Goal: Task Accomplishment & Management: Use online tool/utility

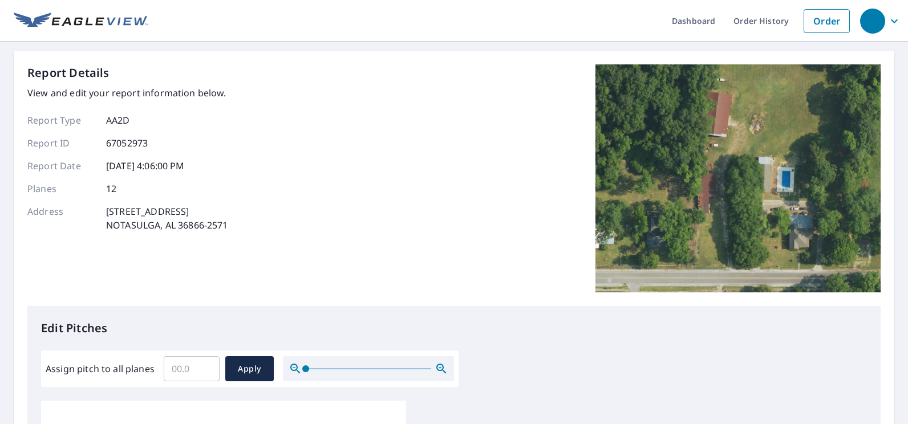
click at [201, 369] on input "Assign pitch to all planes" at bounding box center [192, 369] width 56 height 32
type input "7"
click at [253, 364] on span "Apply" at bounding box center [249, 369] width 30 height 14
type input "7"
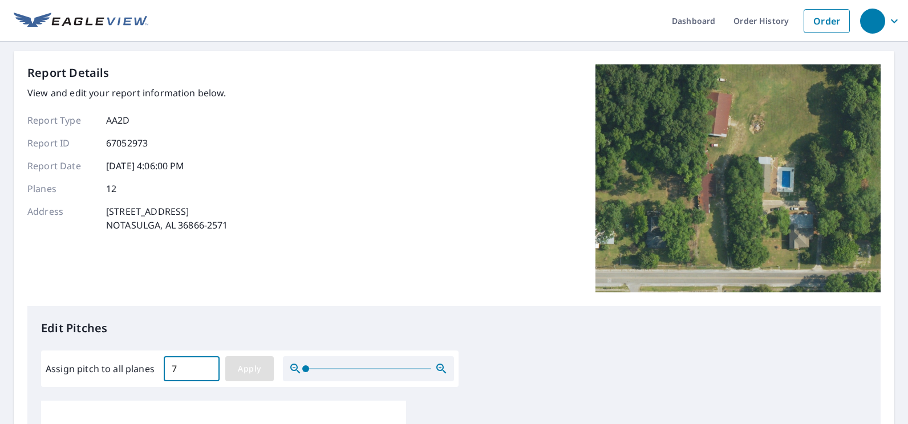
type input "7"
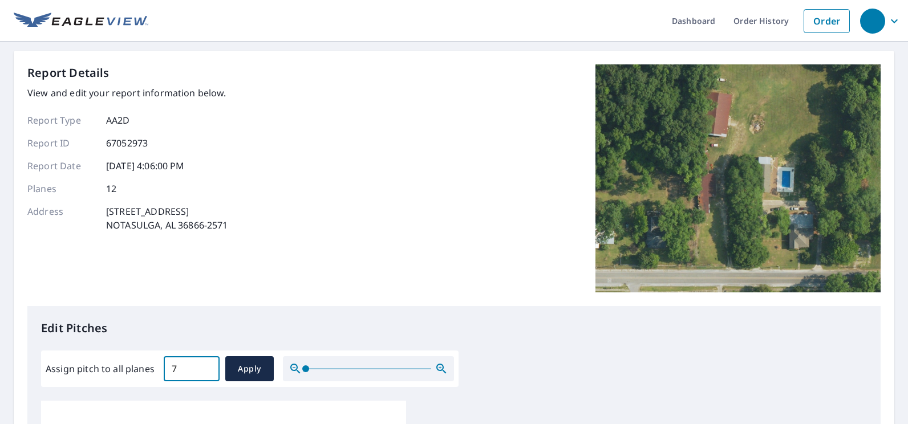
type input "7"
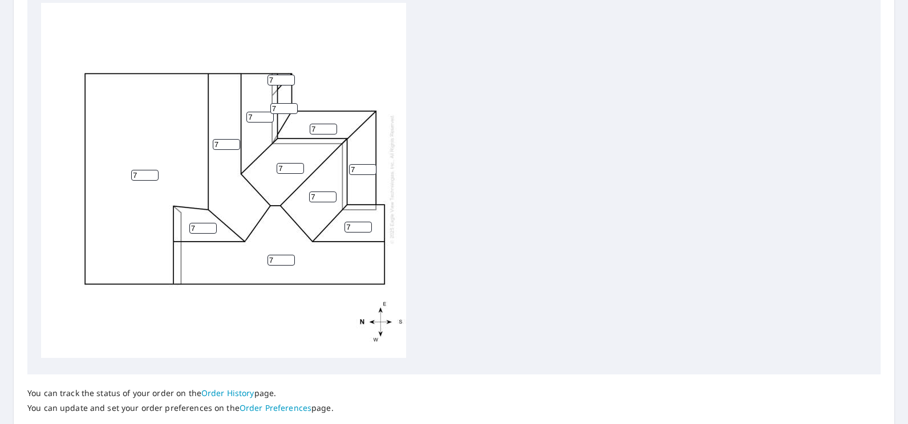
scroll to position [399, 0]
click at [140, 169] on input "7" at bounding box center [144, 174] width 27 height 11
type input "5"
click at [284, 102] on input "7" at bounding box center [283, 107] width 27 height 11
click at [291, 102] on input "6" at bounding box center [283, 107] width 27 height 11
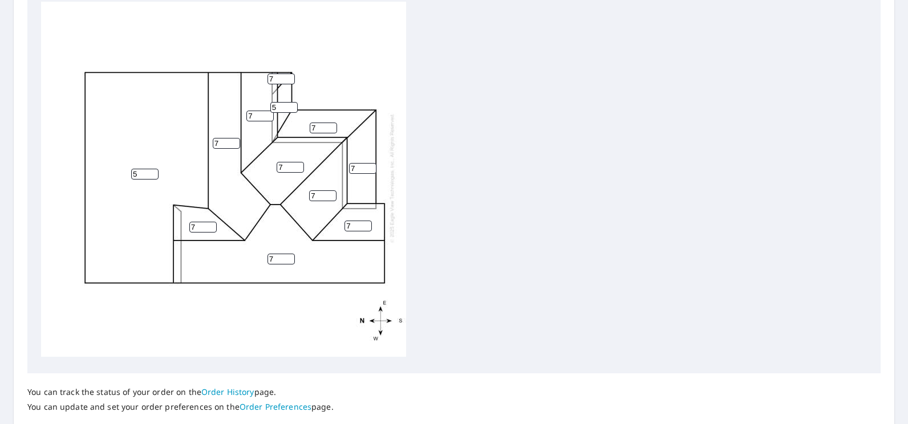
type input "5"
click at [291, 102] on input "5" at bounding box center [283, 107] width 27 height 11
click at [289, 74] on input "6" at bounding box center [280, 79] width 27 height 11
type input "5"
click at [289, 74] on input "5" at bounding box center [280, 79] width 27 height 11
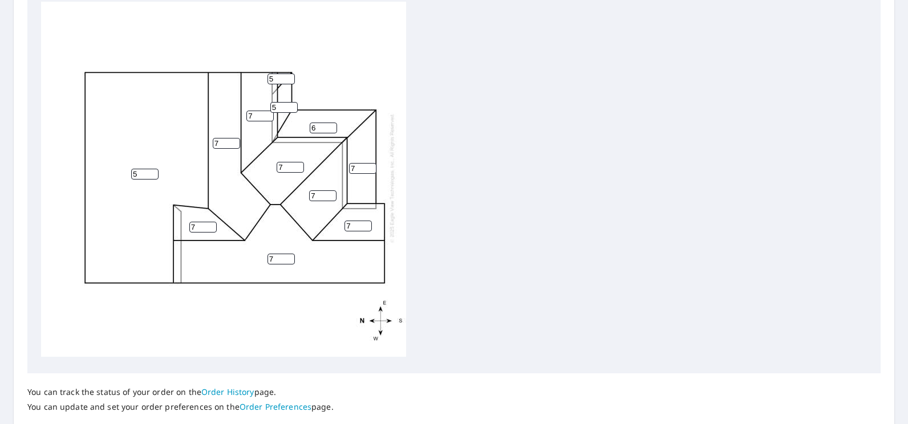
click at [331, 123] on input "6" at bounding box center [323, 128] width 27 height 11
type input "5"
click at [331, 123] on input "5" at bounding box center [323, 128] width 27 height 11
click at [370, 163] on input "6" at bounding box center [362, 168] width 27 height 11
type input "5"
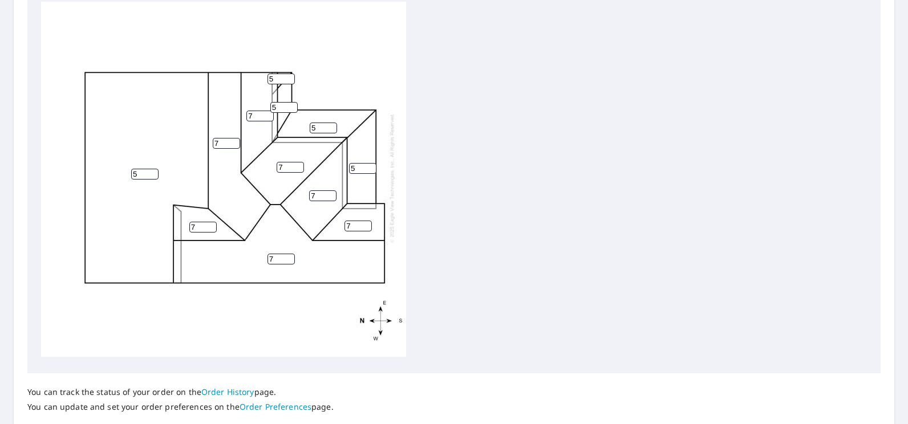
click at [370, 163] on input "5" at bounding box center [362, 168] width 27 height 11
click at [468, 209] on div "5 7 7 7 7 7 5 5 7 7 5 5" at bounding box center [454, 181] width 826 height 358
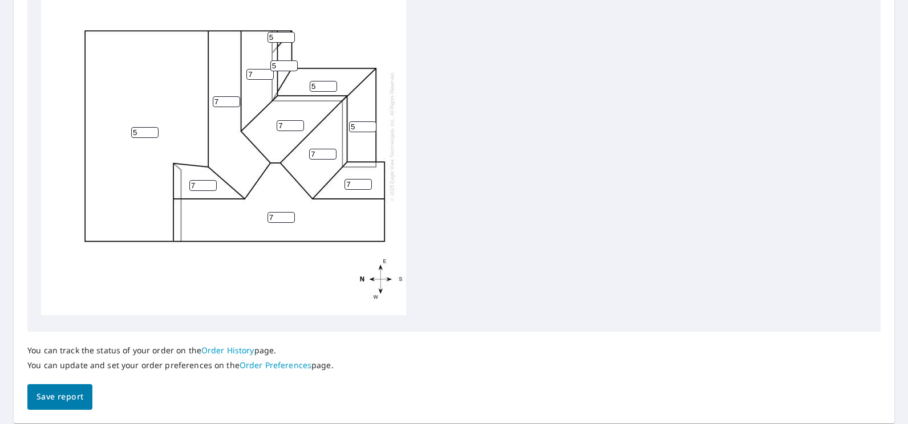
scroll to position [478, 0]
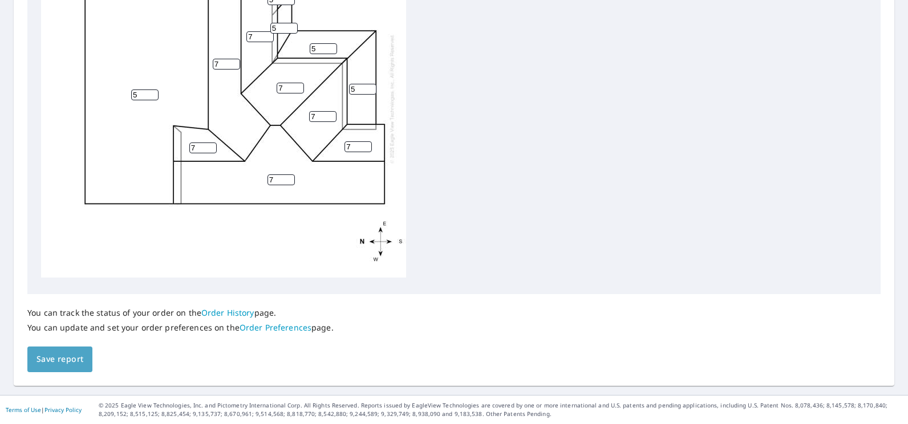
click at [67, 357] on span "Save report" at bounding box center [59, 359] width 47 height 14
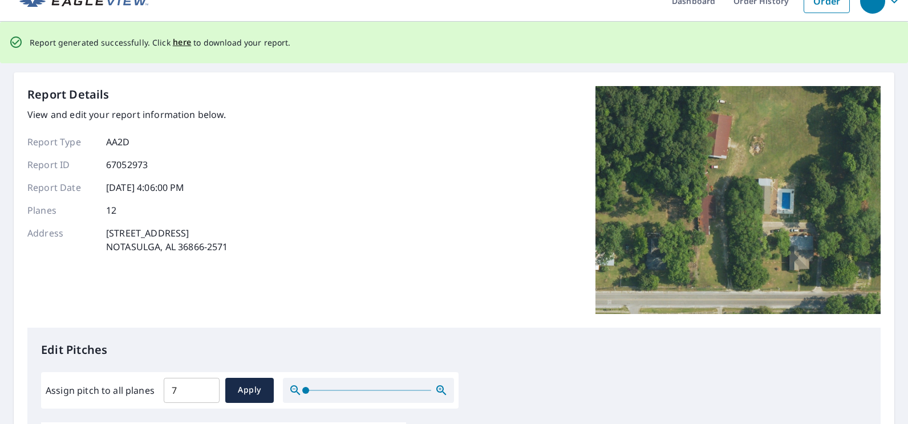
scroll to position [0, 0]
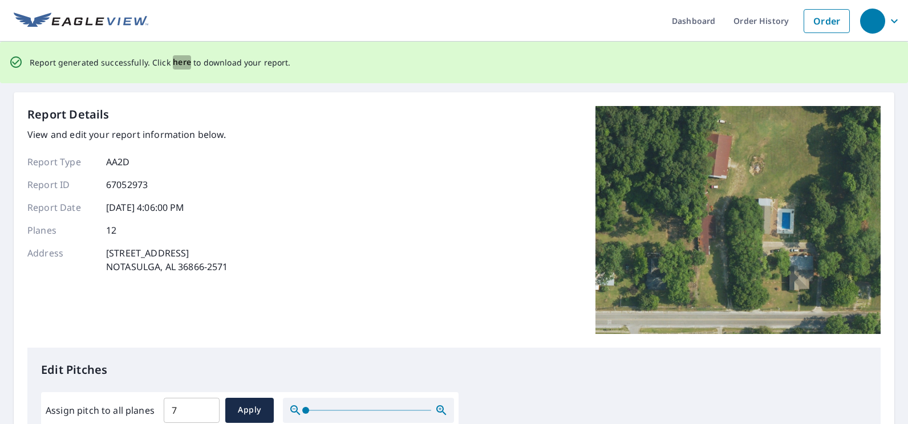
click at [179, 63] on span "here" at bounding box center [182, 62] width 19 height 14
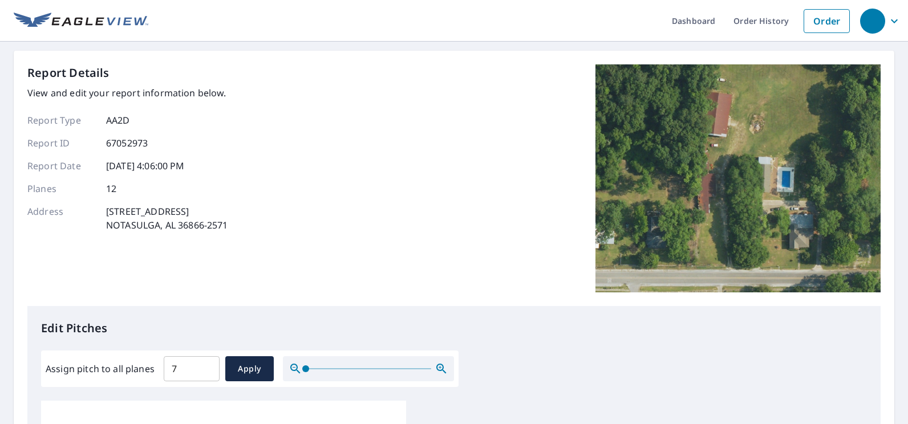
click at [450, 17] on ul "Dashboard Order History Order" at bounding box center [501, 21] width 707 height 42
